Goal: Communication & Community: Answer question/provide support

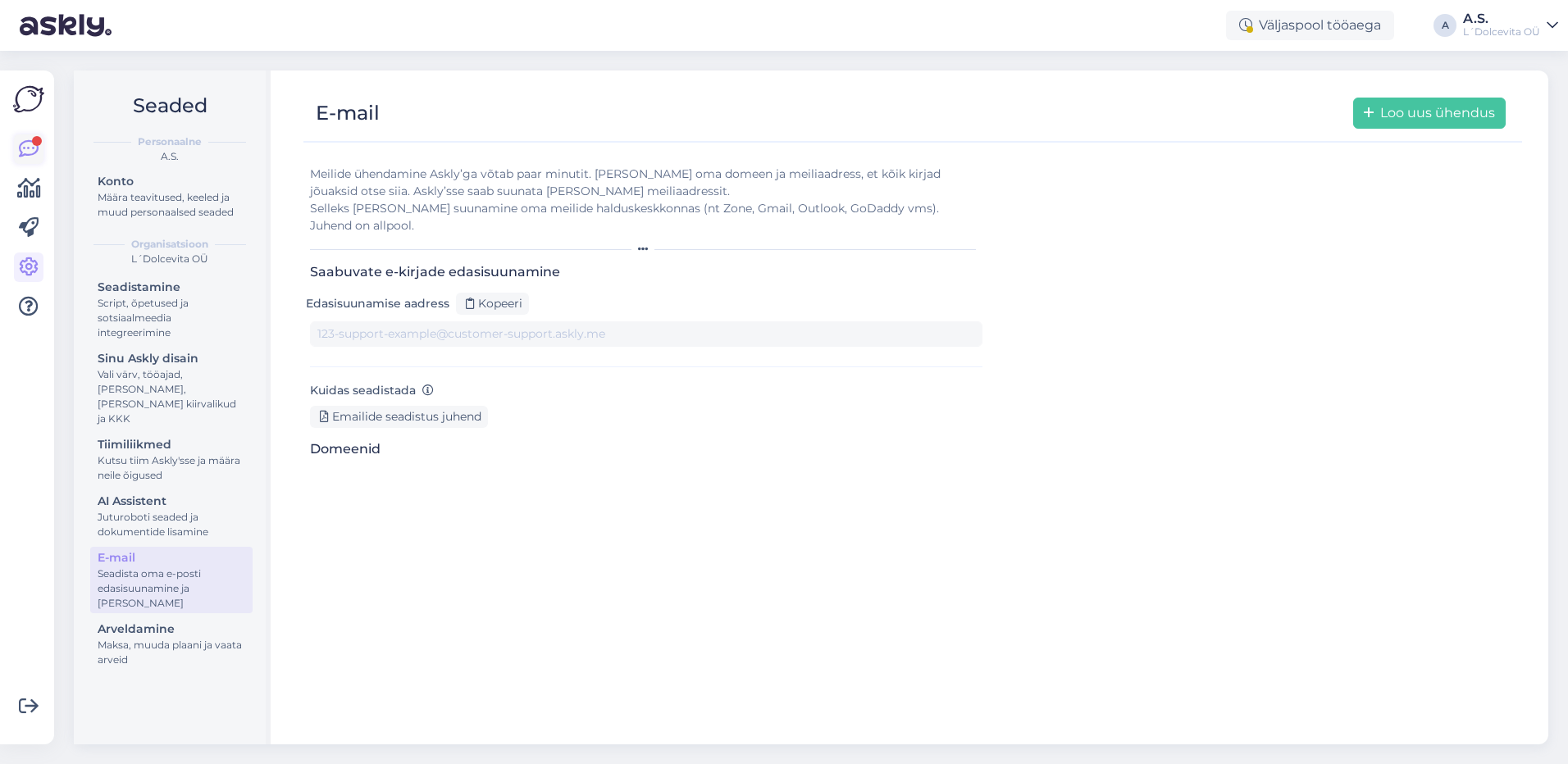
click at [33, 150] on icon at bounding box center [28, 149] width 19 height 19
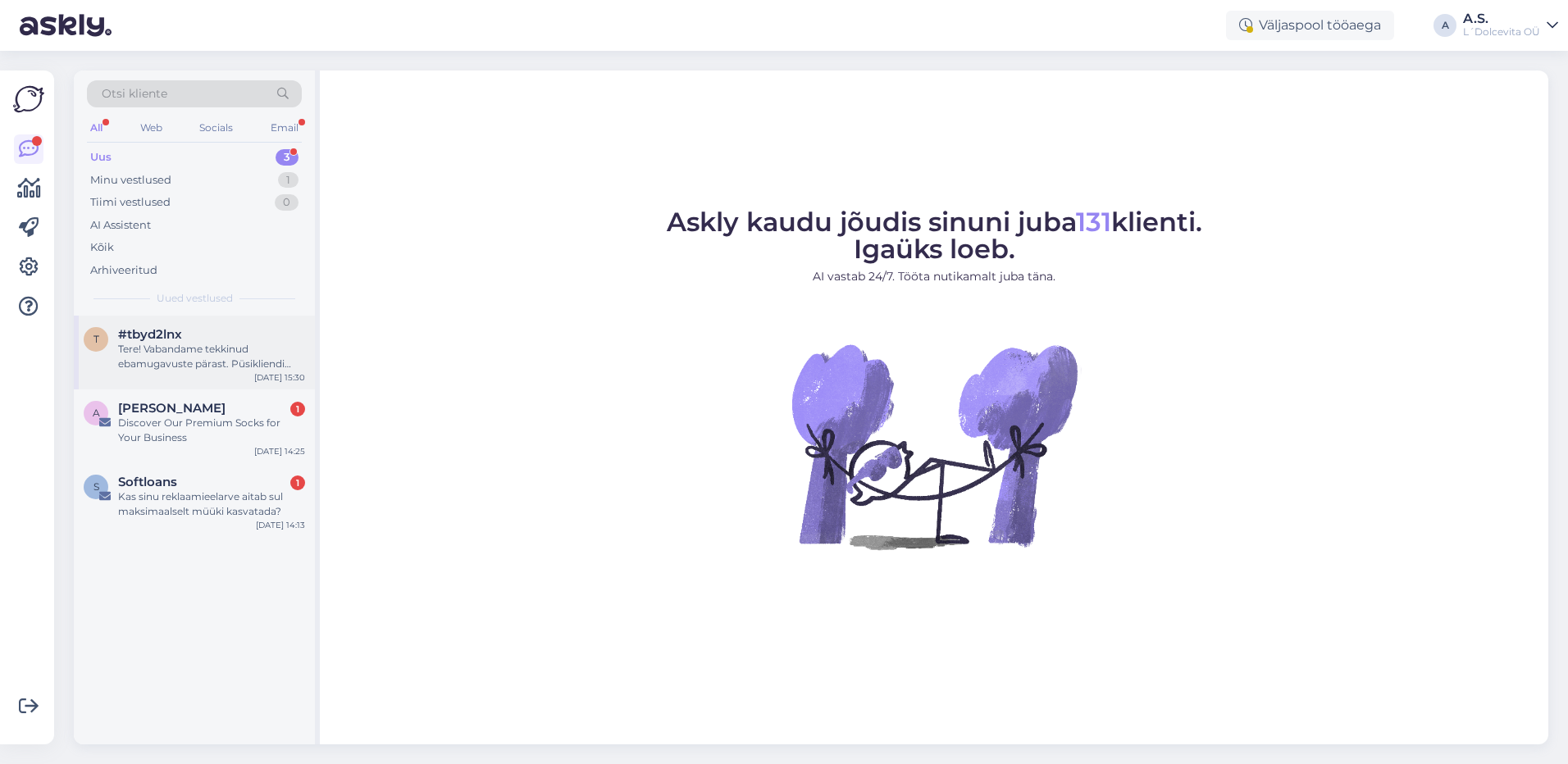
click at [202, 346] on div "Tere! Vabandame tekkinud ebamugavuste pärast. Püsikliendi soodustuse rakendumis…" at bounding box center [211, 357] width 187 height 30
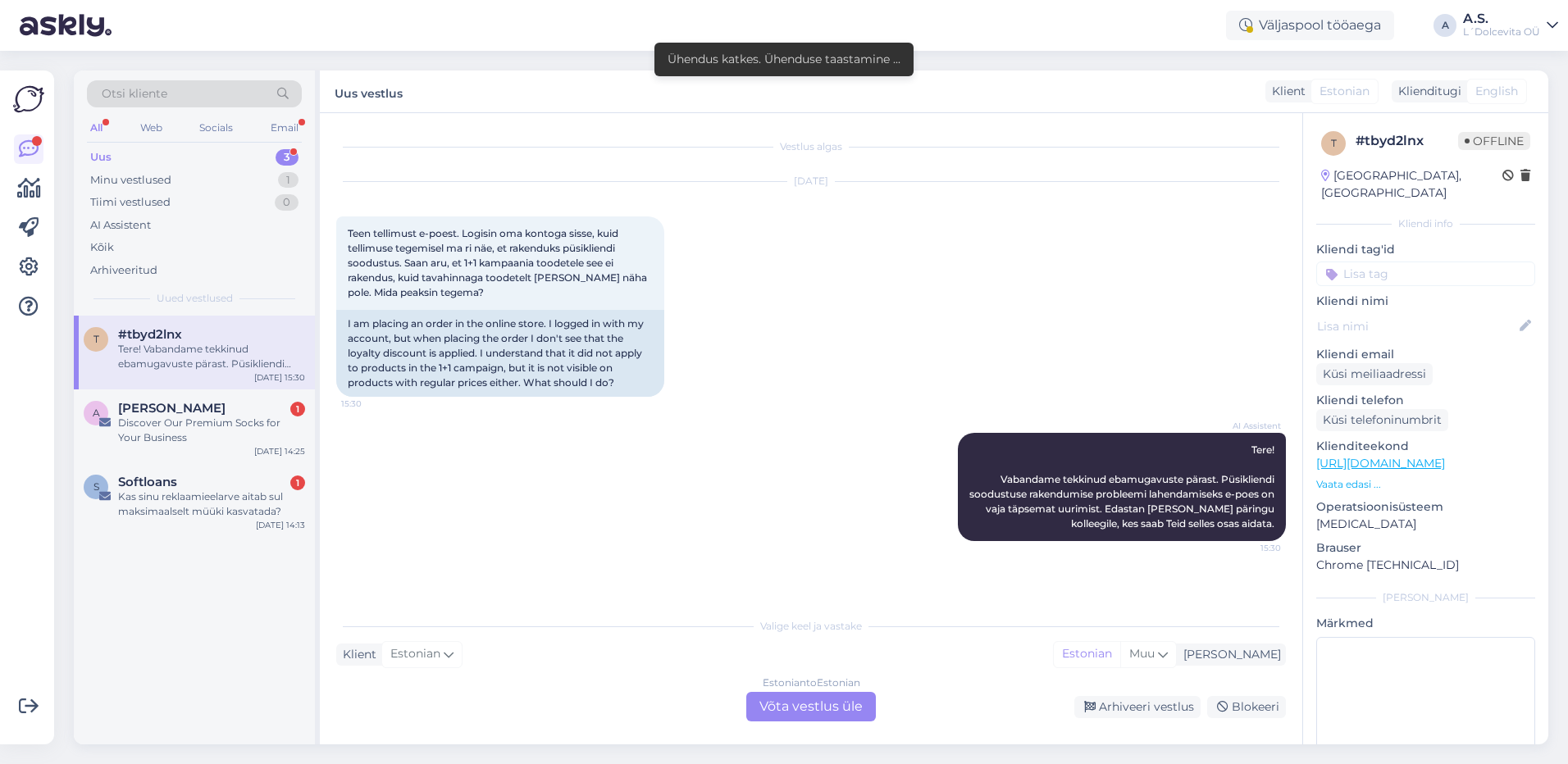
click at [779, 702] on div "Estonian to Estonian Võta vestlus üle" at bounding box center [811, 707] width 129 height 30
click at [808, 713] on div "Estonian to Estonian Võta vestlus üle" at bounding box center [811, 707] width 129 height 30
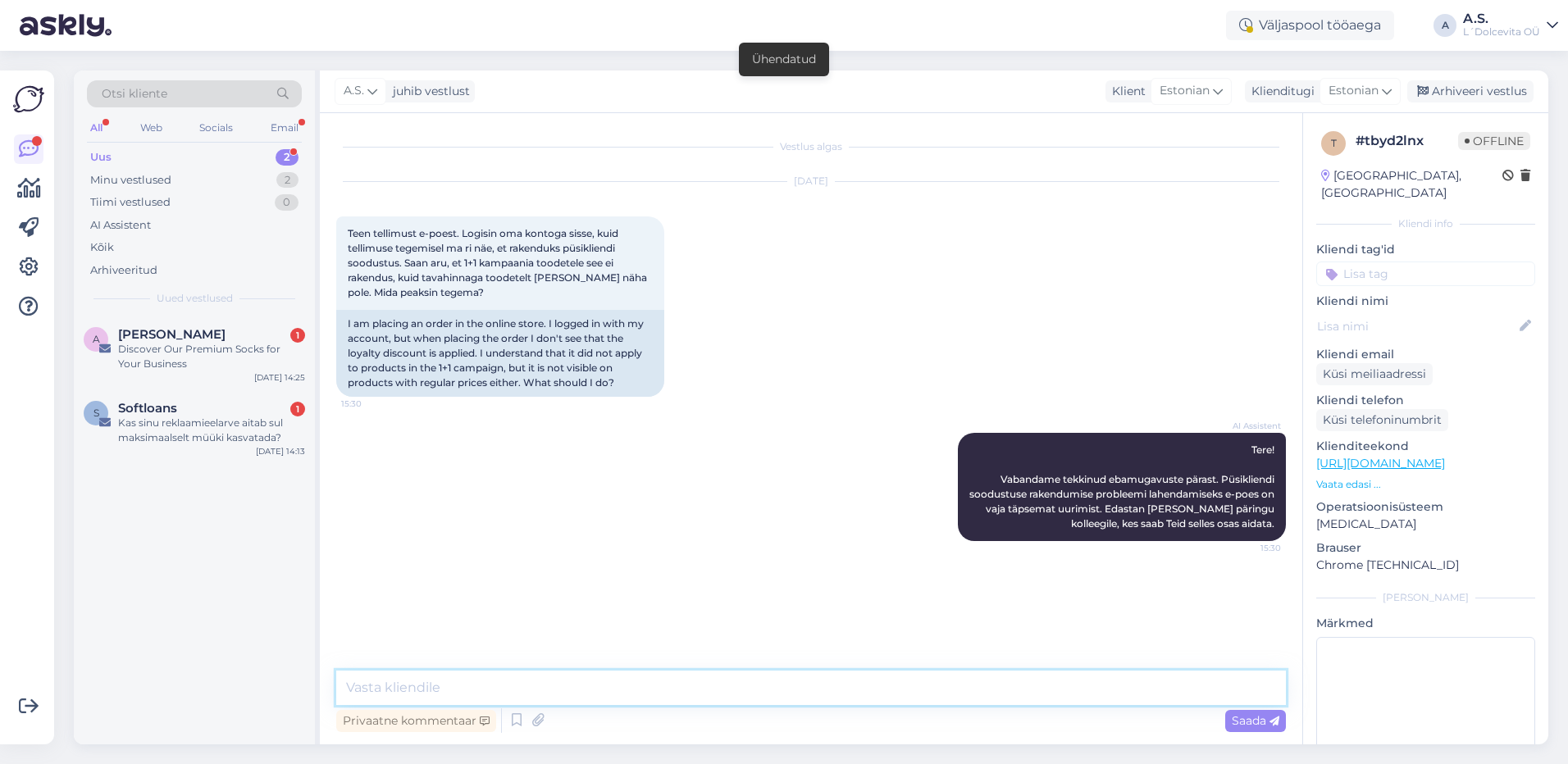
click at [759, 681] on textarea at bounding box center [811, 688] width 950 height 34
type textarea "Palun kirjutage millised tooted te ostukorvi lisasite"
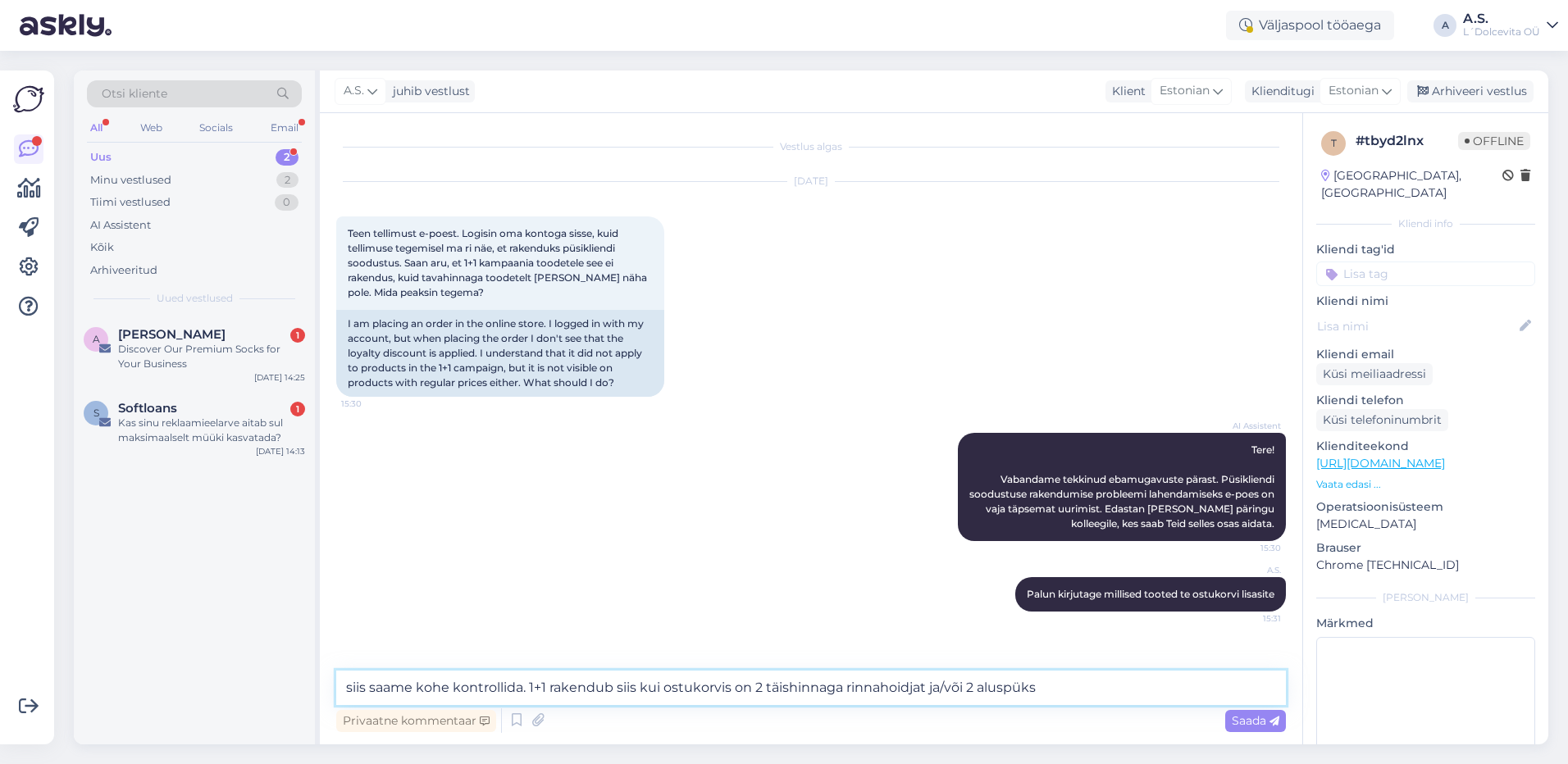
type textarea "siis saame kohe kontrollida. 1+1 rakendub siis kui ostukorvis on 2 täishinnaga …"
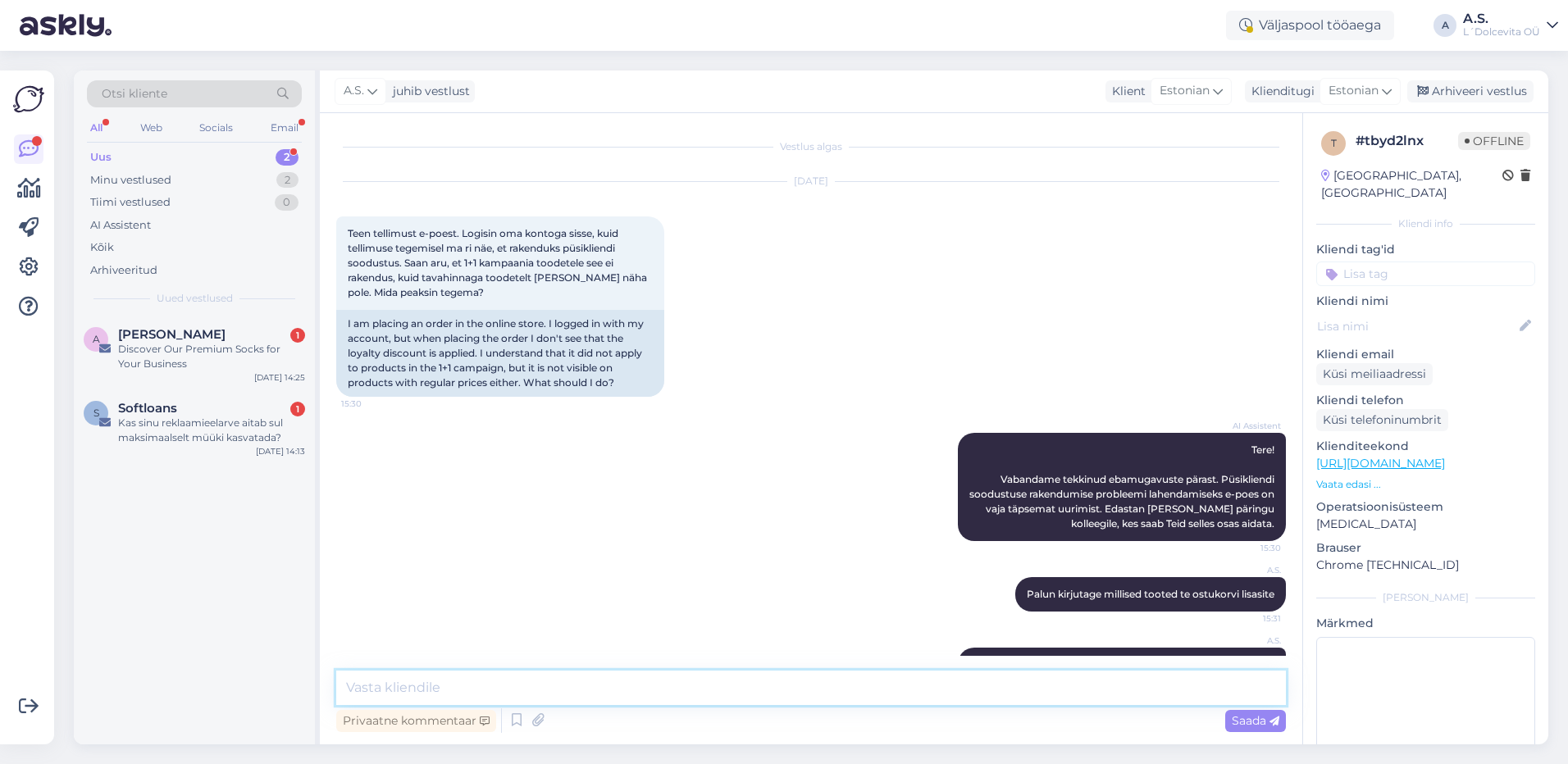
scroll to position [59, 0]
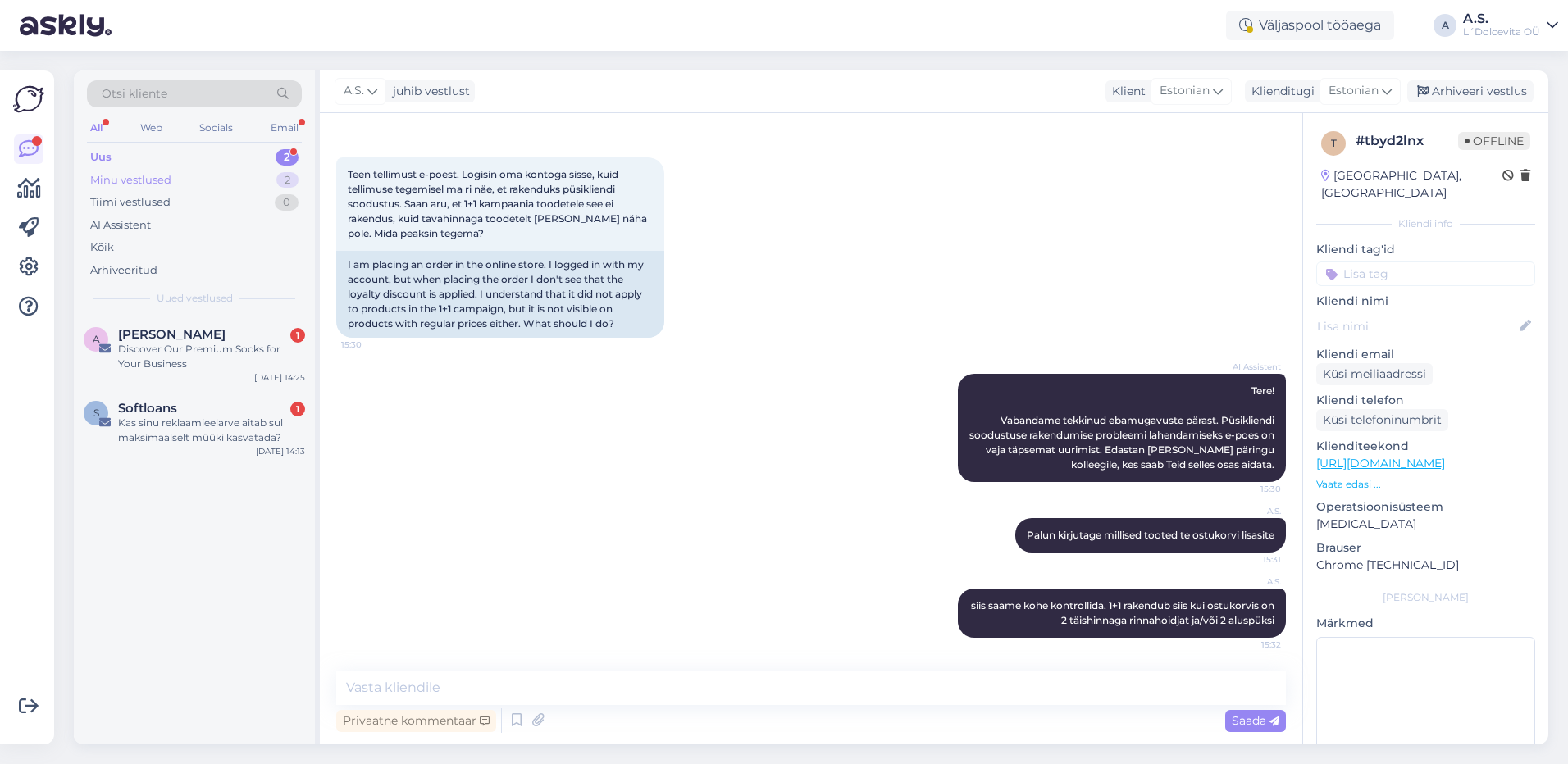
click at [150, 179] on div "Minu vestlused" at bounding box center [131, 180] width 81 height 17
click at [136, 226] on div "AI Assistent" at bounding box center [120, 225] width 61 height 17
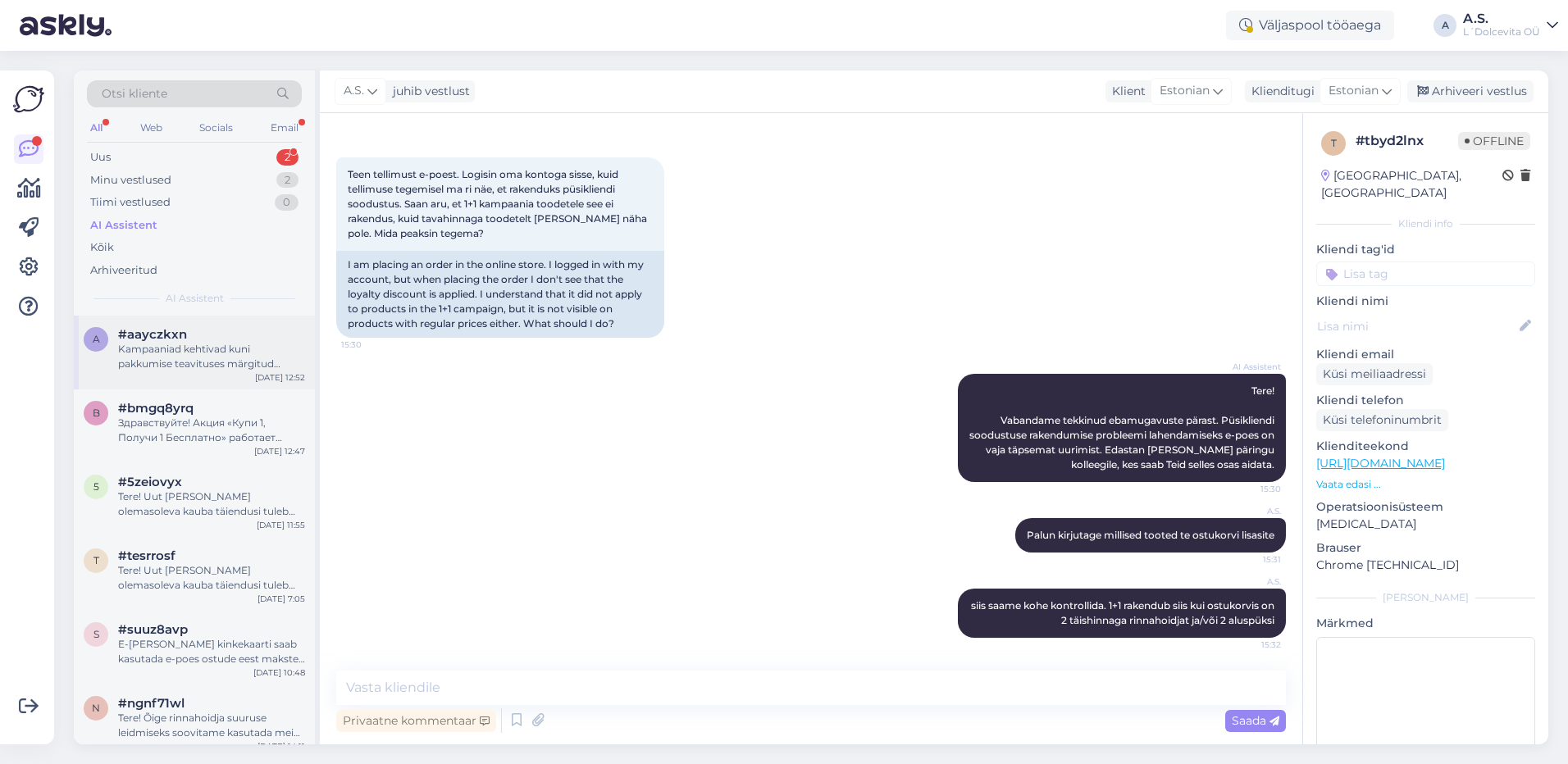
click at [203, 379] on div "a #aayczkxn Kampaaniad kehtivad kuni pakkumise teavituses märgitud kuupäevani. …" at bounding box center [194, 353] width 241 height 74
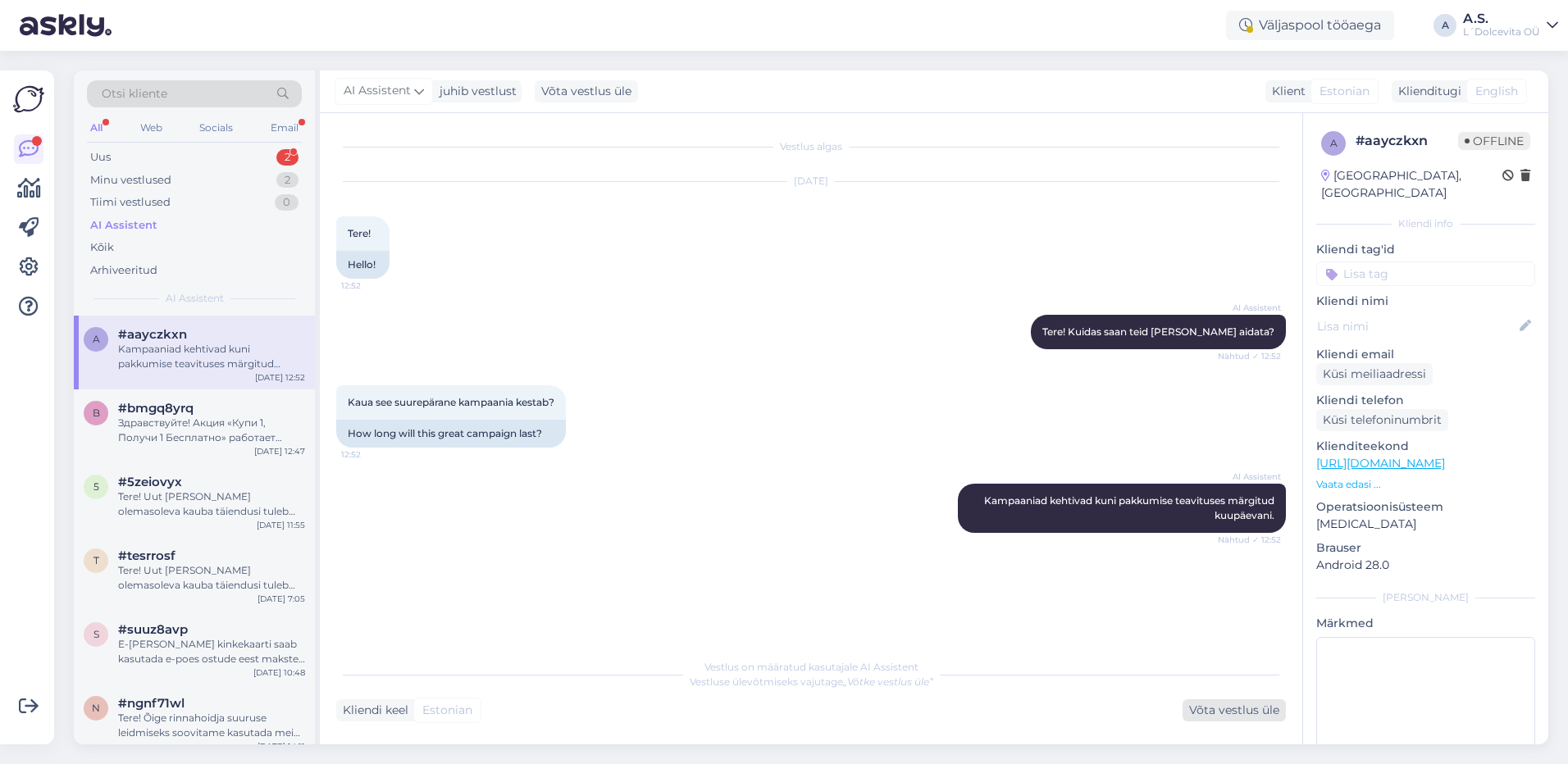
click at [1245, 708] on div "Võta vestlus üle" at bounding box center [1234, 709] width 103 height 22
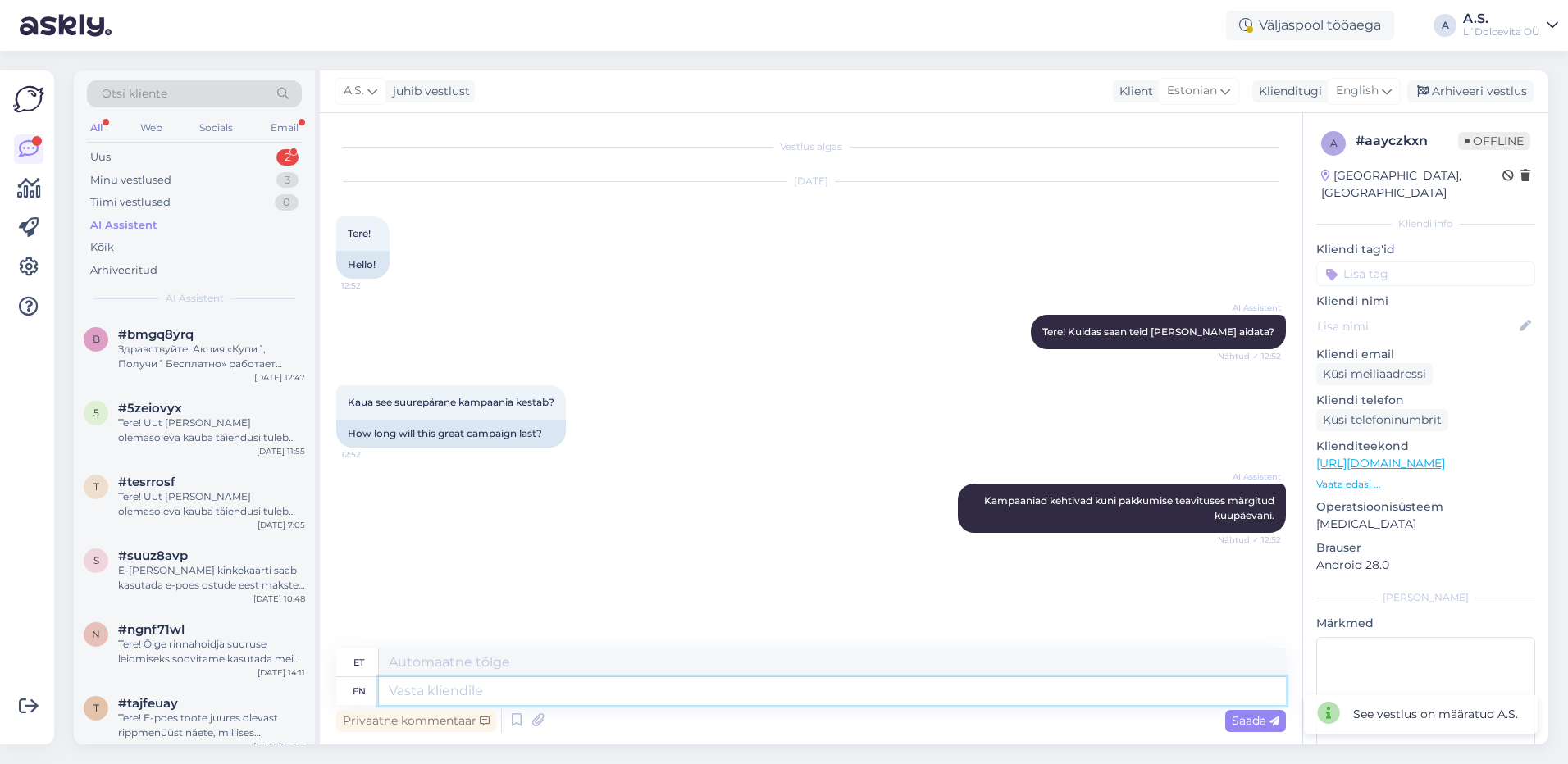
click at [1070, 686] on textarea at bounding box center [832, 691] width 907 height 28
click at [1361, 91] on span "English" at bounding box center [1357, 91] width 42 height 18
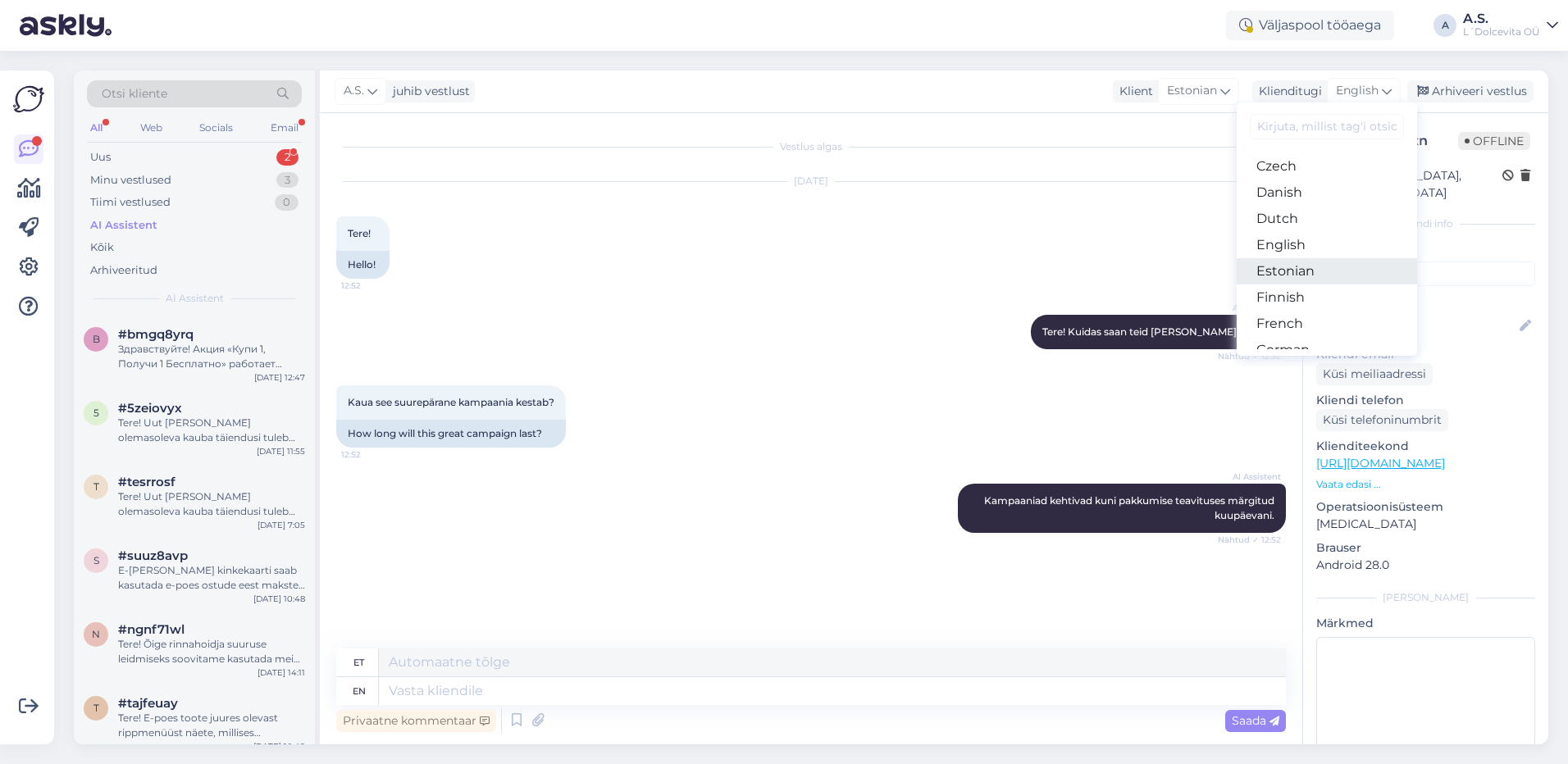
scroll to position [103, 0]
click at [1292, 266] on link "Estonian" at bounding box center [1326, 271] width 180 height 26
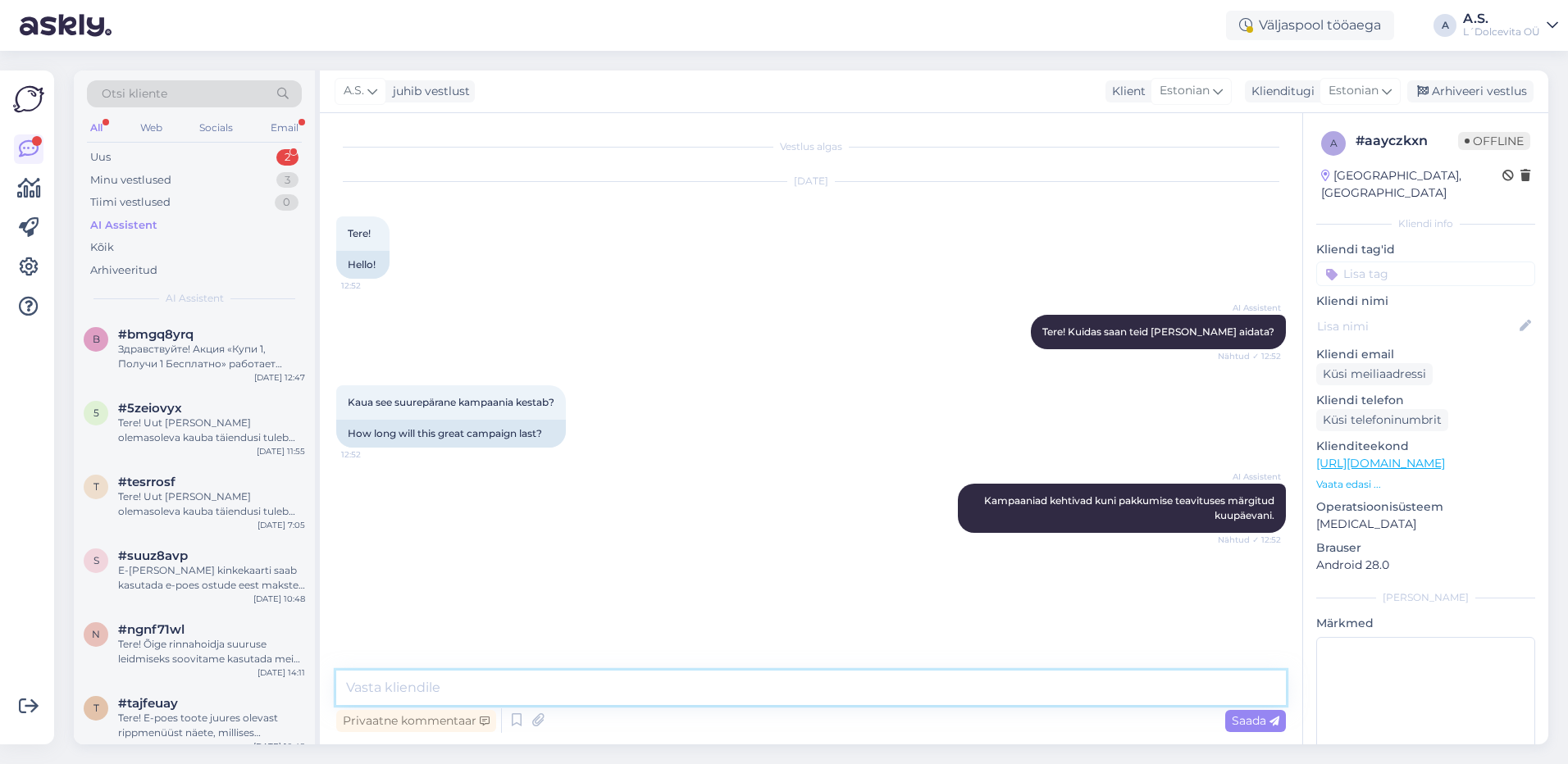
click at [580, 686] on textarea at bounding box center [811, 688] width 950 height 34
type textarea "Kampaania kestab kuni [DATE]"
click at [125, 185] on div "Minu vestlused" at bounding box center [131, 180] width 81 height 17
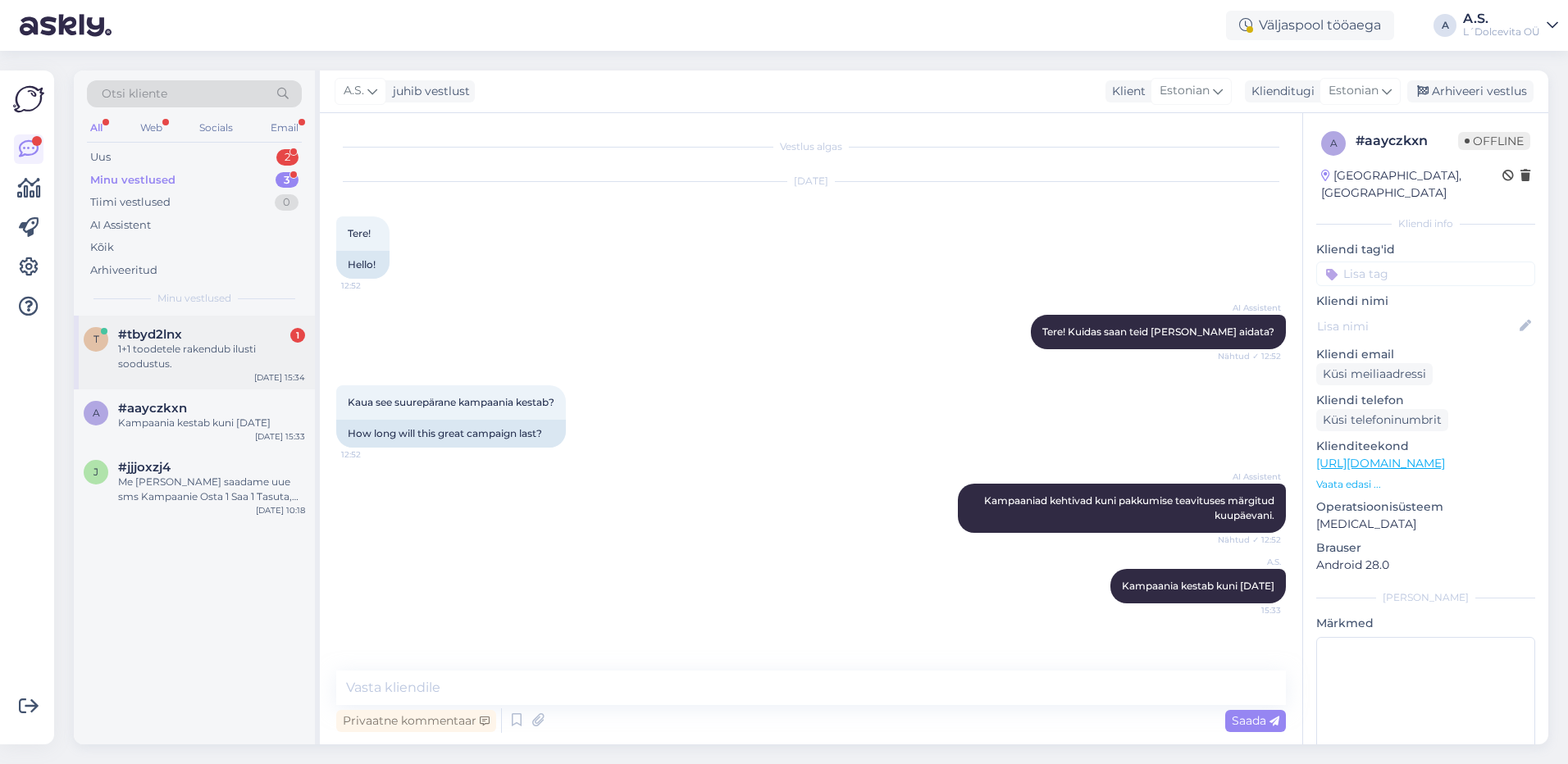
click at [190, 344] on div "1+1 toodetele rakendub ilusti soodustus." at bounding box center [211, 357] width 187 height 30
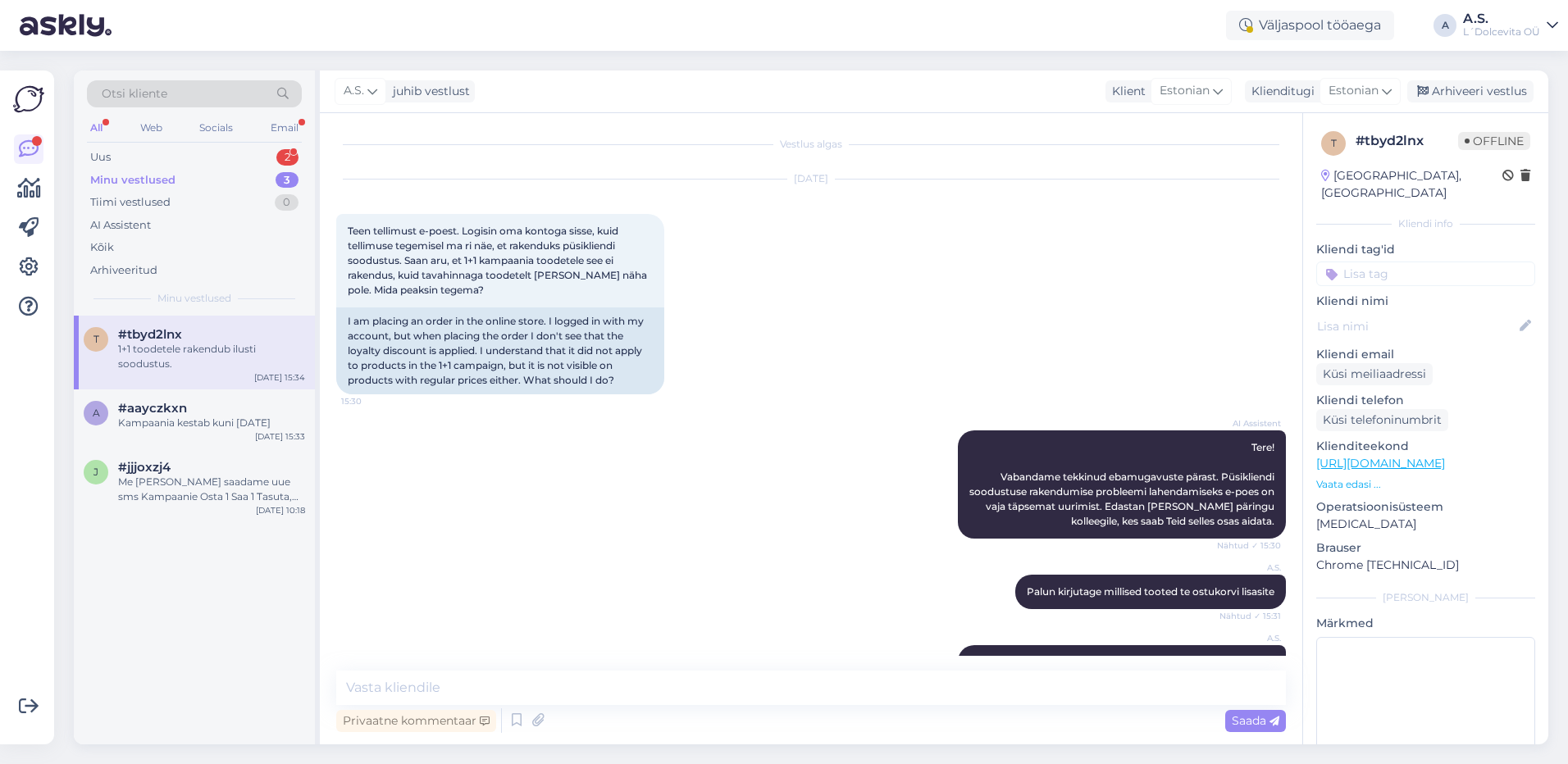
scroll to position [129, 0]
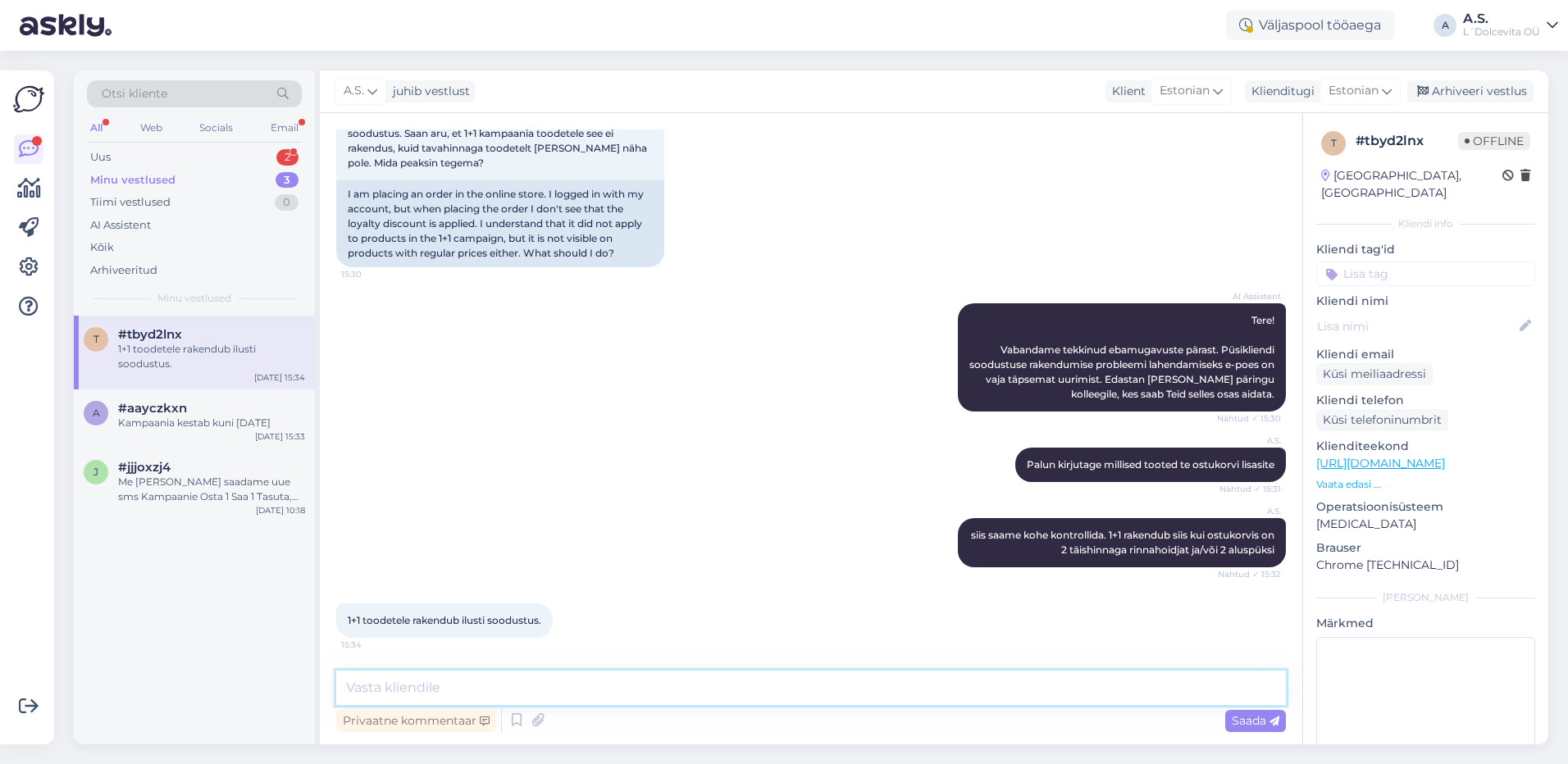
click at [415, 681] on textarea at bounding box center [811, 688] width 950 height 34
type textarea "Püsikliendi soodustus ei rakendu teistele soodustustele lisaks"
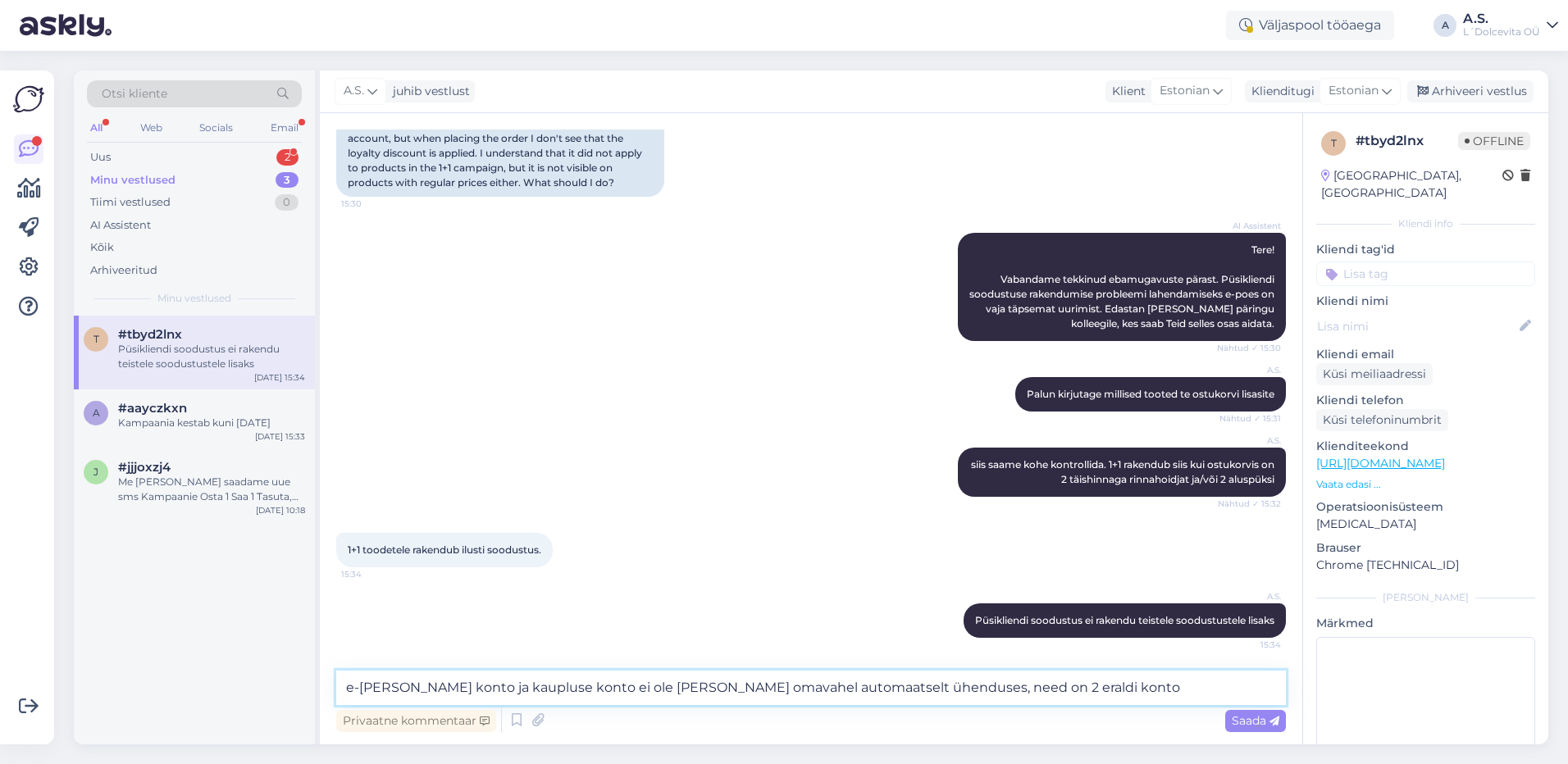
type textarea "e-[PERSON_NAME] konto ja kaupluse konto ei ole [PERSON_NAME] omavahel automaats…"
